Goal: Task Accomplishment & Management: Manage account settings

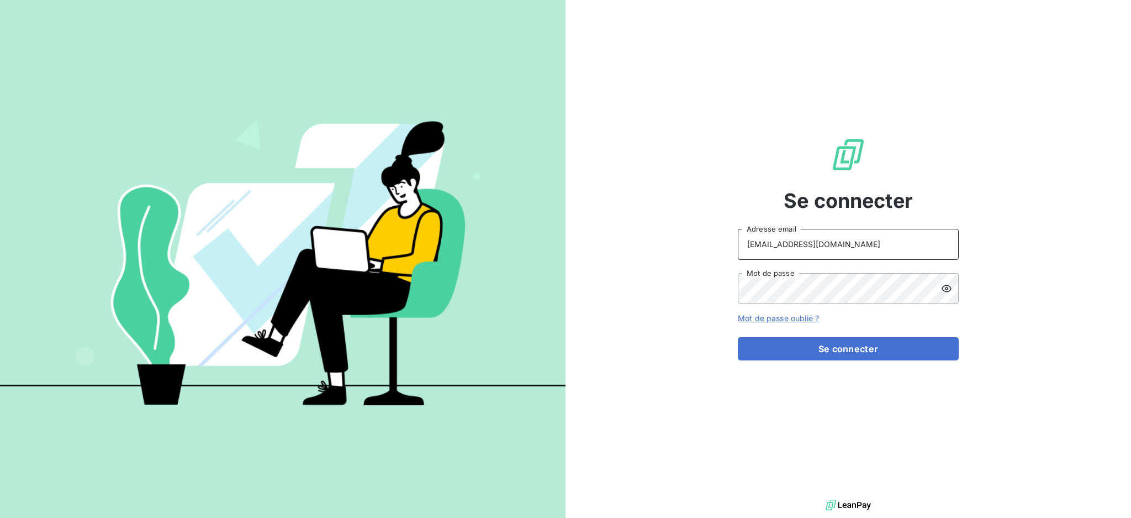
click at [850, 244] on input "[EMAIL_ADDRESS][DOMAIN_NAME]" at bounding box center [848, 244] width 221 height 31
type input "[EMAIL_ADDRESS][DOMAIN_NAME]"
click at [772, 351] on button "Se connecter" at bounding box center [848, 348] width 221 height 23
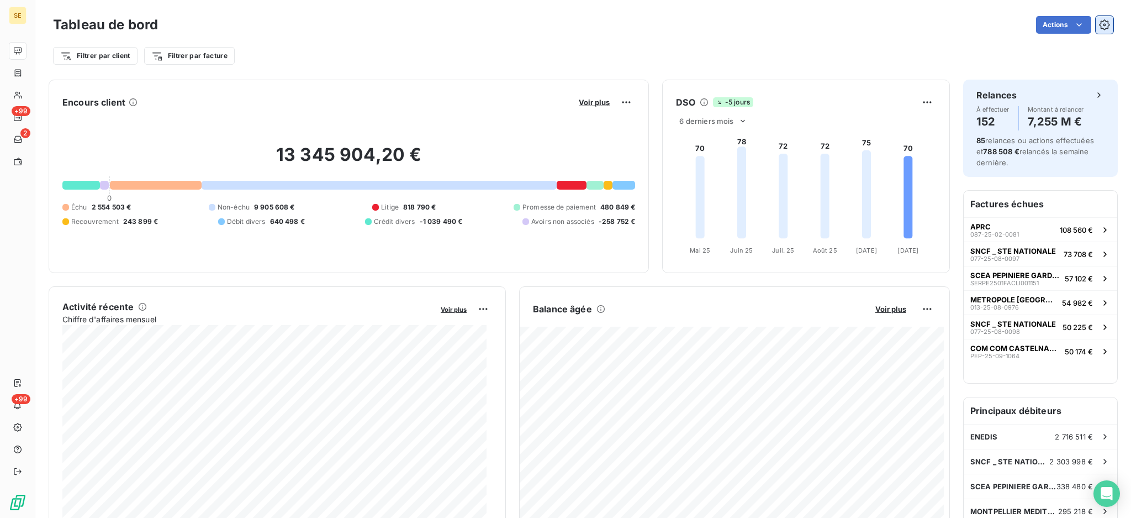
click at [1104, 25] on icon "button" at bounding box center [1105, 25] width 3 height 3
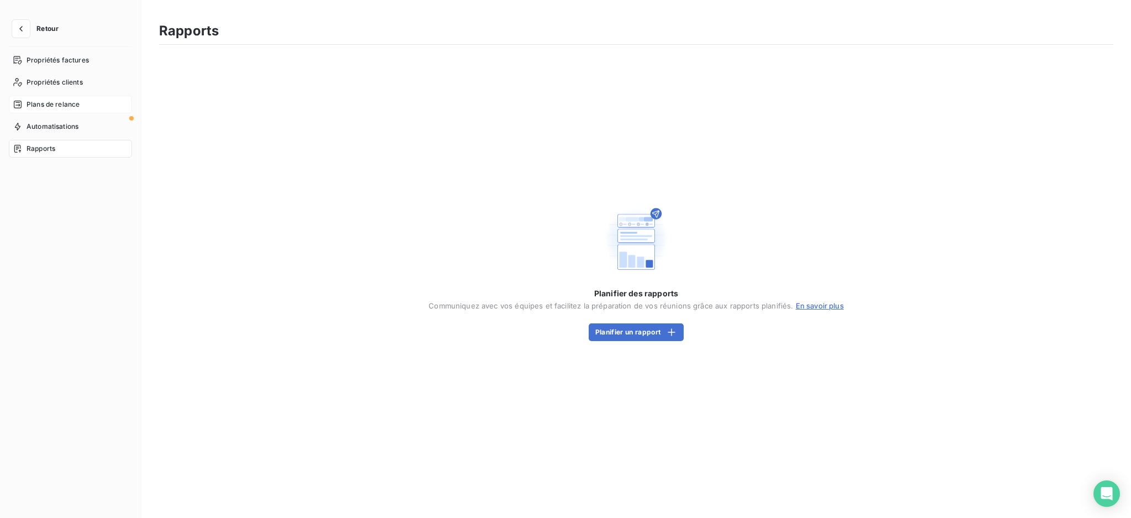
click at [54, 106] on span "Plans de relance" at bounding box center [53, 104] width 53 height 10
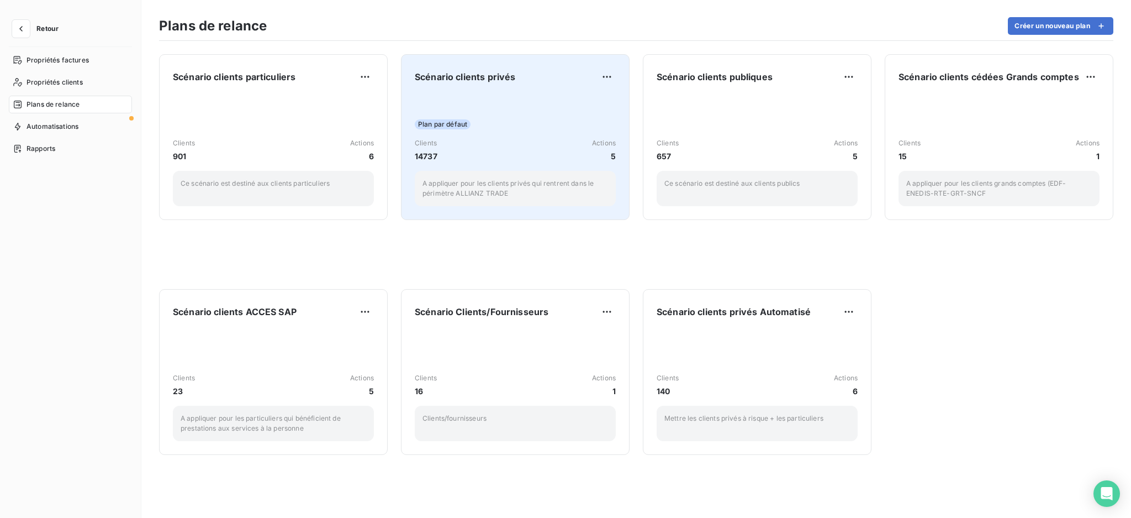
click at [534, 89] on div "Scénario clients privés Plan par défaut Clients 14737 Actions 5 A appliquer pou…" at bounding box center [515, 137] width 201 height 138
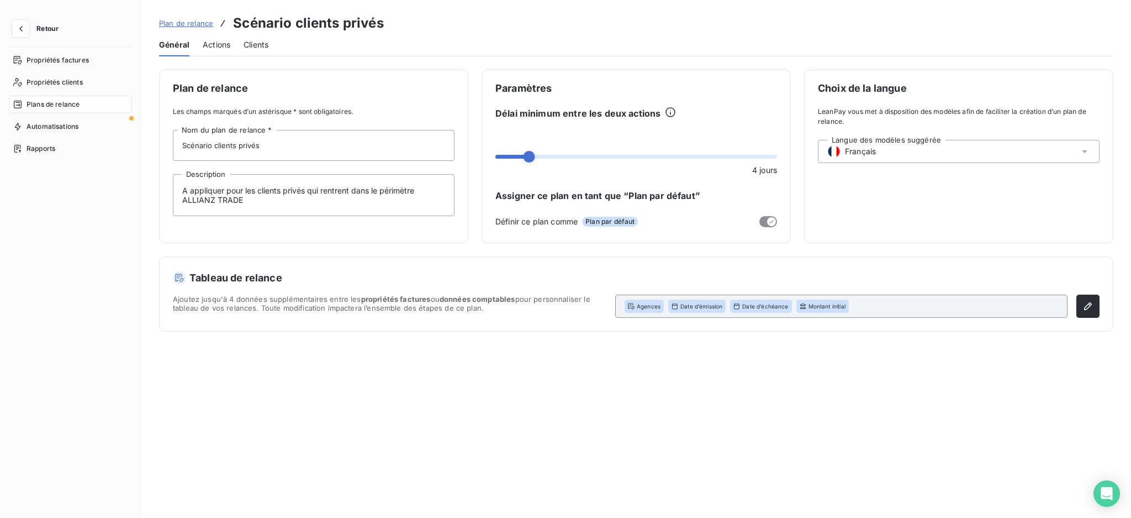
click at [208, 40] on span "Actions" at bounding box center [217, 44] width 28 height 11
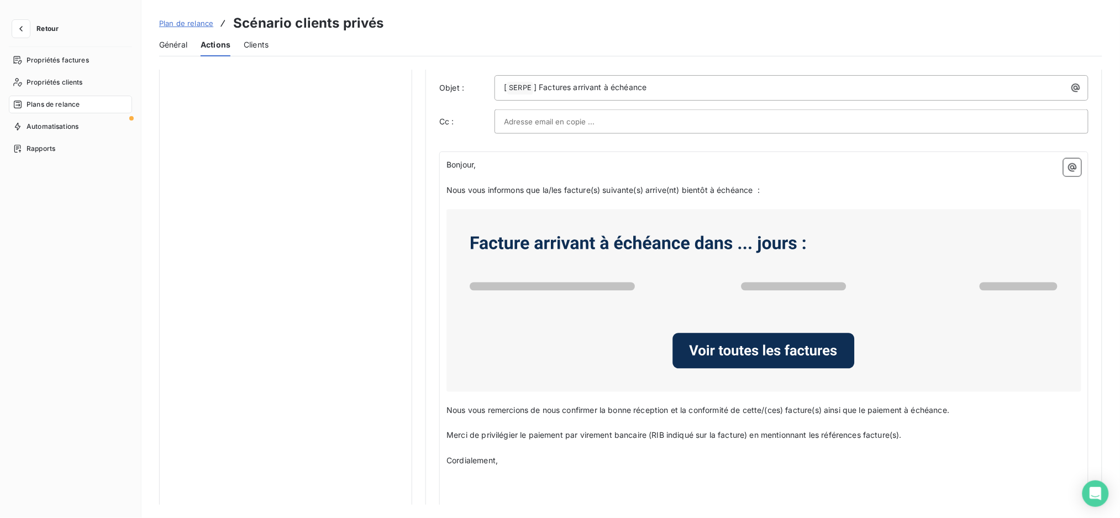
scroll to position [454, 0]
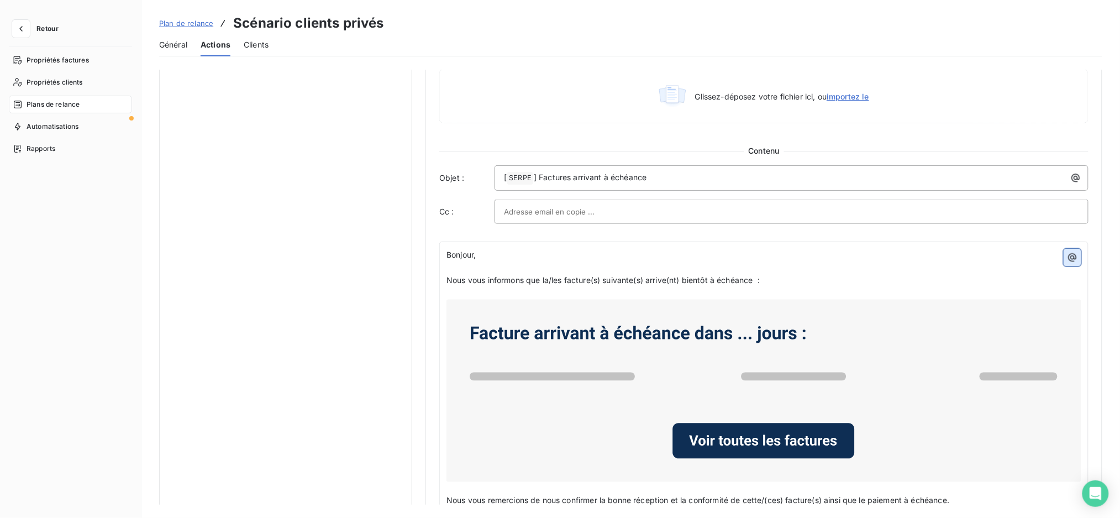
click at [1071, 256] on icon "button" at bounding box center [1072, 257] width 11 height 11
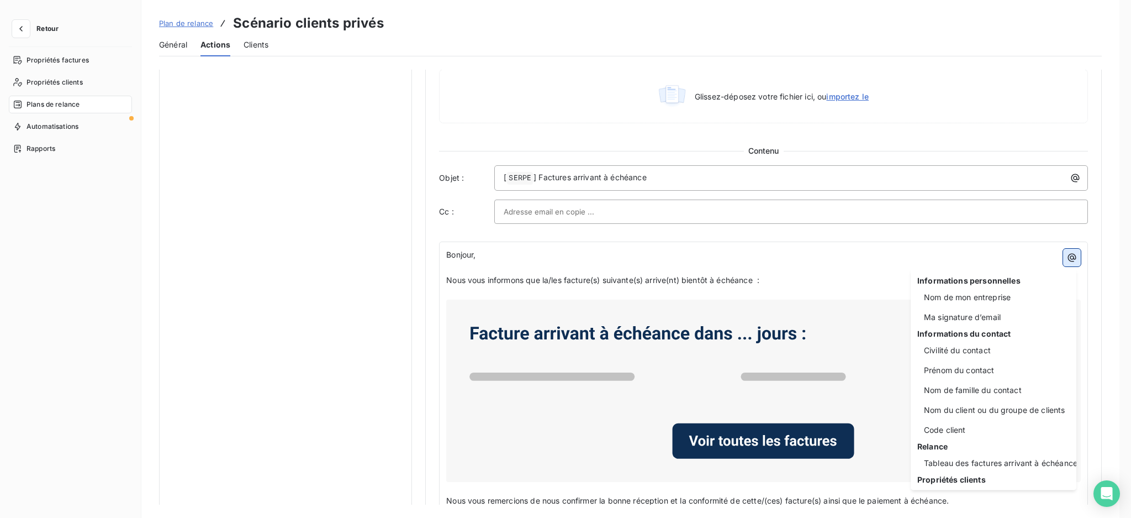
click at [1071, 256] on html "Retour Propriétés factures Propriétés clients Plans de relance Automatisations …" at bounding box center [565, 259] width 1131 height 518
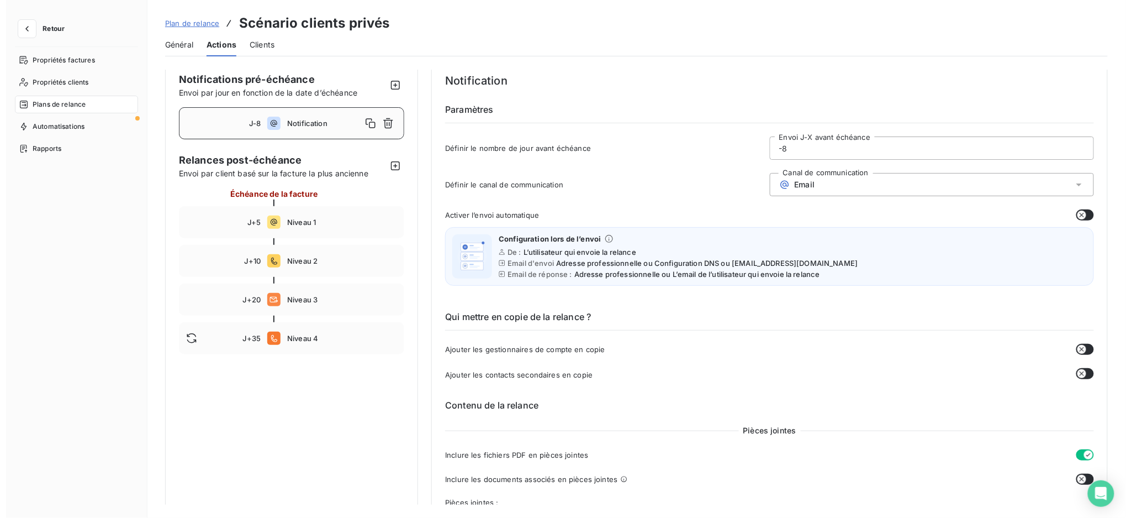
scroll to position [0, 0]
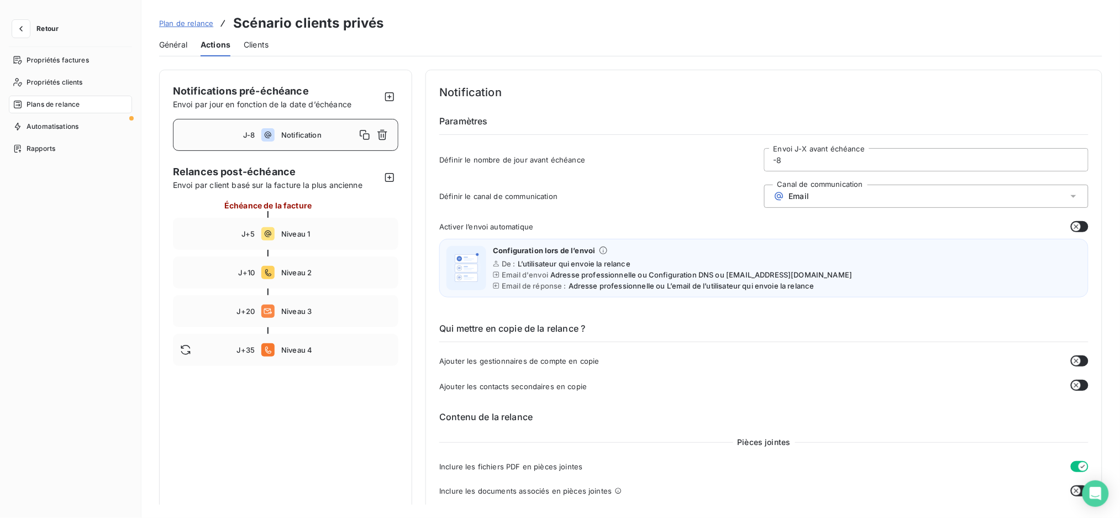
click at [162, 41] on span "Général" at bounding box center [173, 44] width 28 height 11
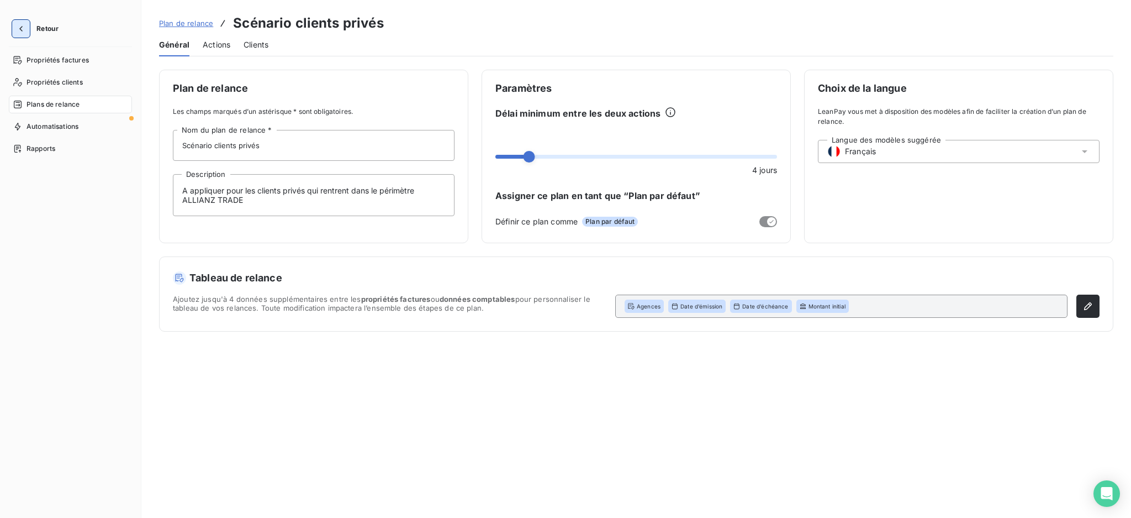
click at [12, 27] on button "button" at bounding box center [21, 29] width 18 height 18
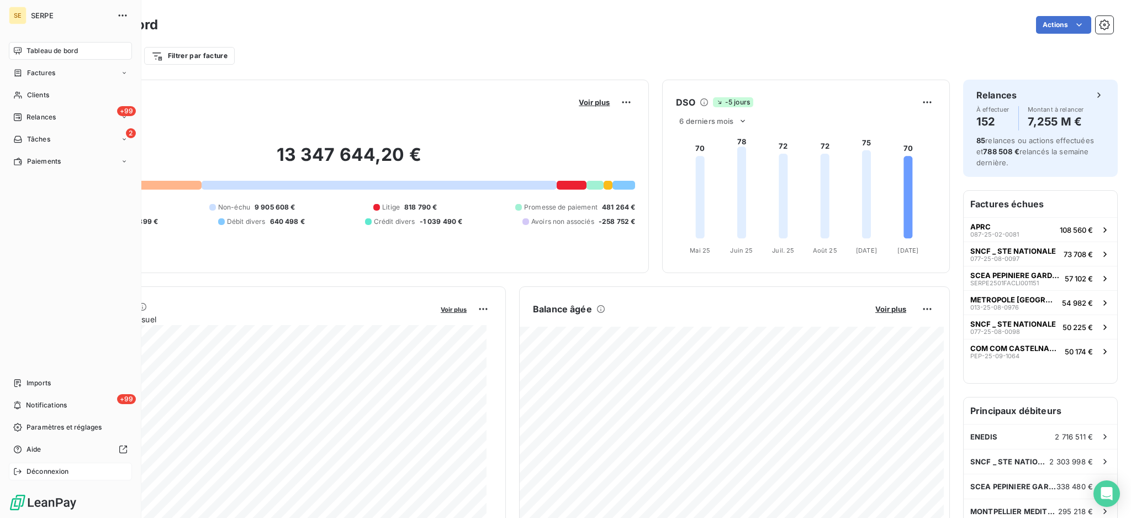
click at [60, 467] on span "Déconnexion" at bounding box center [48, 471] width 43 height 10
